Goal: Task Accomplishment & Management: Use online tool/utility

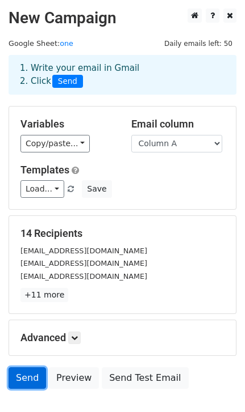
click at [27, 374] on link "Send" at bounding box center [27, 379] width 37 height 22
click at [26, 376] on link "Send" at bounding box center [27, 379] width 37 height 22
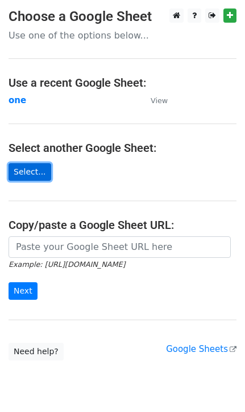
click at [33, 171] on link "Select..." at bounding box center [30, 172] width 43 height 18
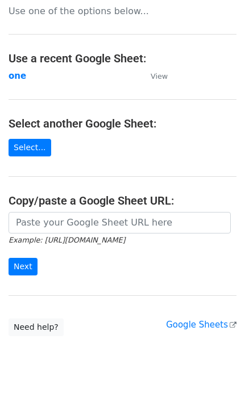
scroll to position [37, 0]
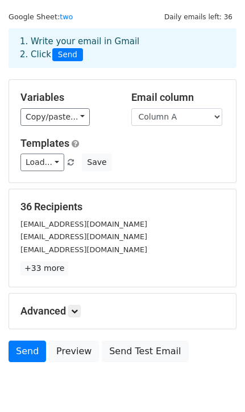
scroll to position [72, 0]
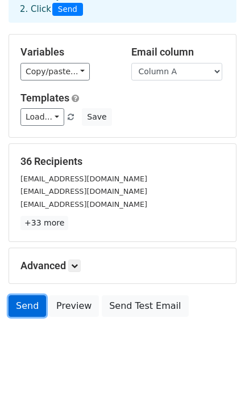
click at [27, 305] on link "Send" at bounding box center [27, 307] width 37 height 22
click at [30, 306] on link "Send" at bounding box center [27, 307] width 37 height 22
